Goal: Navigation & Orientation: Go to known website

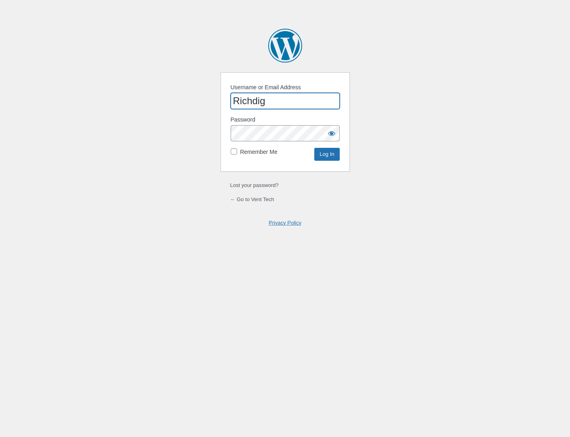
type input "Richdig"
click at [314, 148] on input "Log In" at bounding box center [326, 154] width 25 height 13
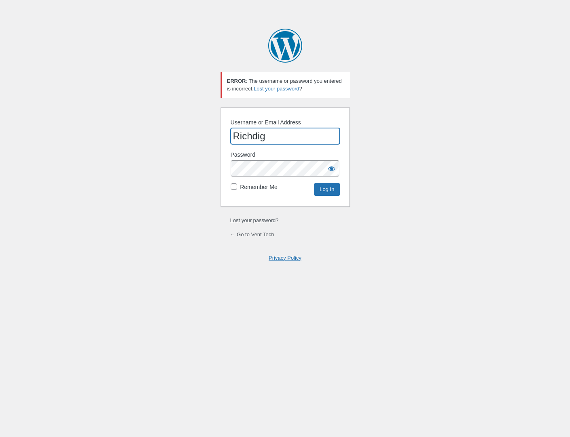
drag, startPoint x: 251, startPoint y: 137, endPoint x: 221, endPoint y: 137, distance: 29.5
click at [221, 137] on form "Username or Email Address Richdig Password Remember Me Log In" at bounding box center [285, 156] width 129 height 99
type input "flexdig"
click at [324, 191] on input "Log In" at bounding box center [326, 189] width 25 height 13
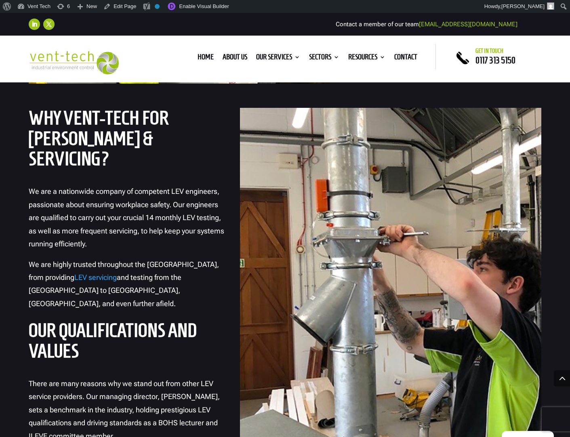
scroll to position [868, 0]
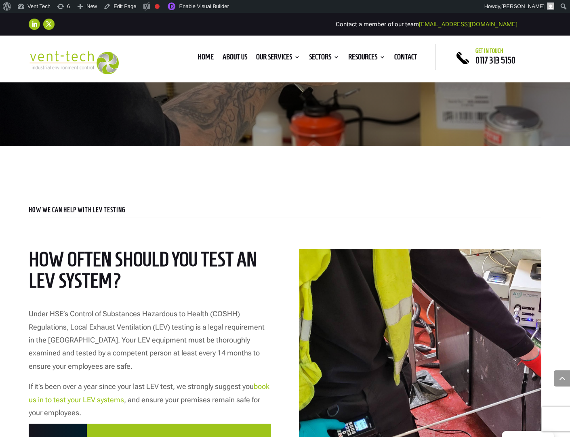
scroll to position [153, 0]
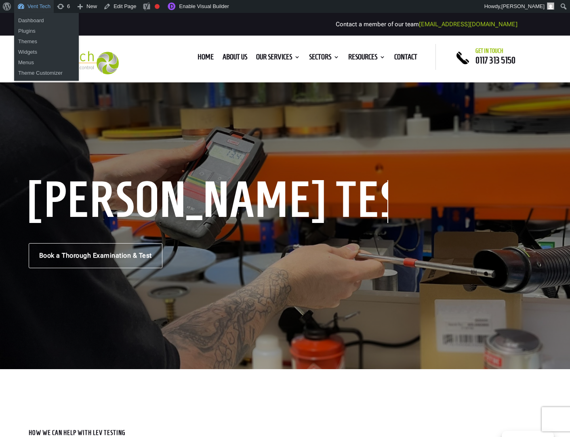
click at [41, 8] on link "Vent Tech" at bounding box center [34, 6] width 40 height 13
